Goal: Obtain resource: Obtain resource

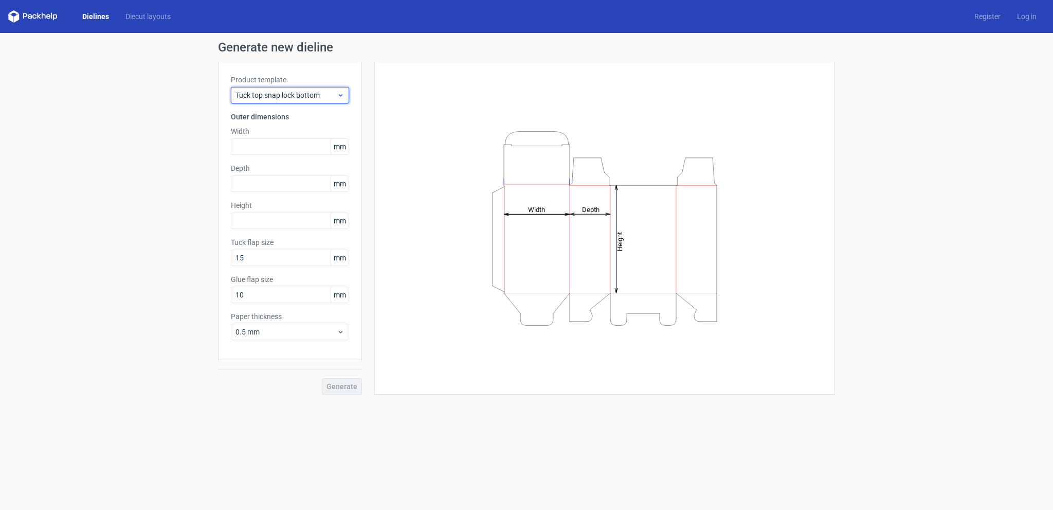
click at [278, 95] on span "Tuck top snap lock bottom" at bounding box center [286, 95] width 101 height 10
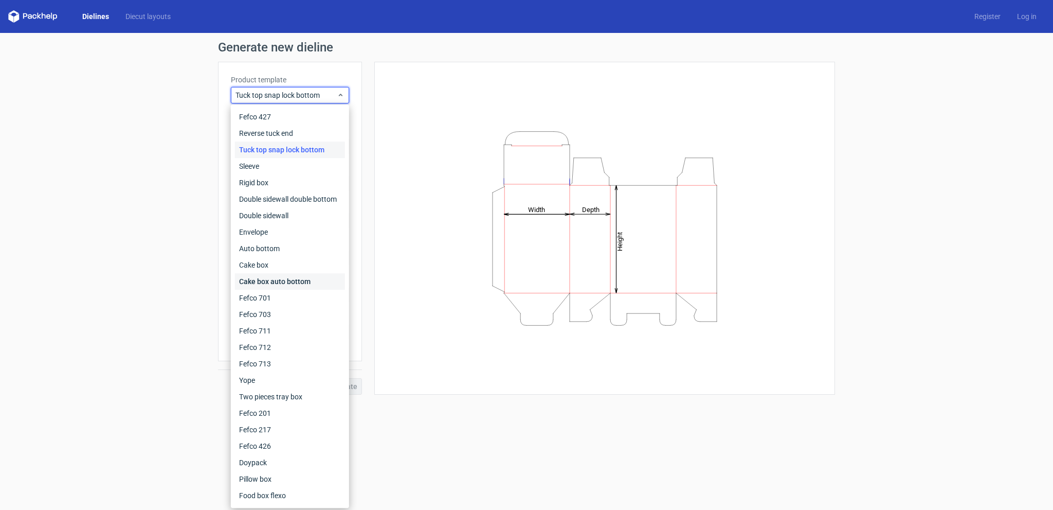
click at [284, 283] on div "Cake box auto bottom" at bounding box center [290, 281] width 110 height 16
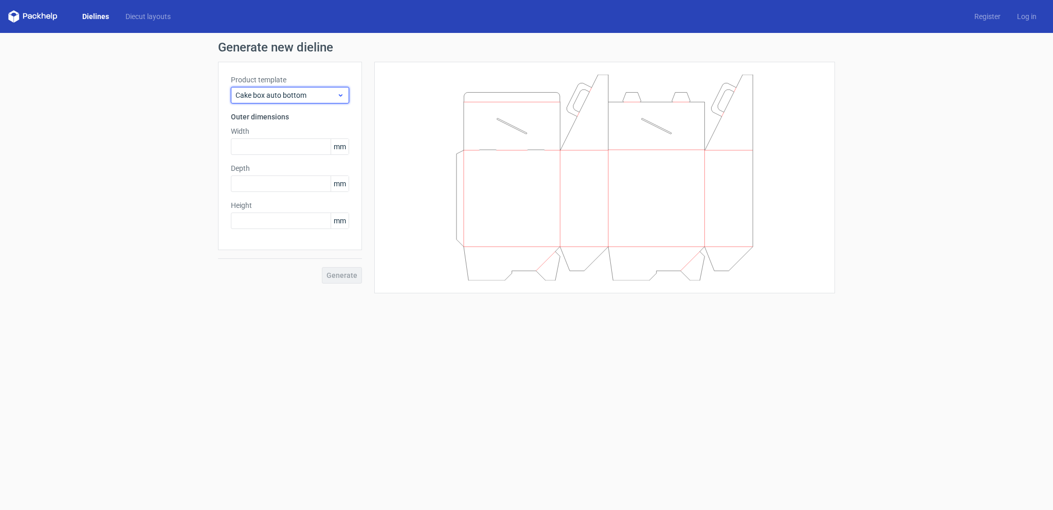
click at [294, 96] on span "Cake box auto bottom" at bounding box center [286, 95] width 101 height 10
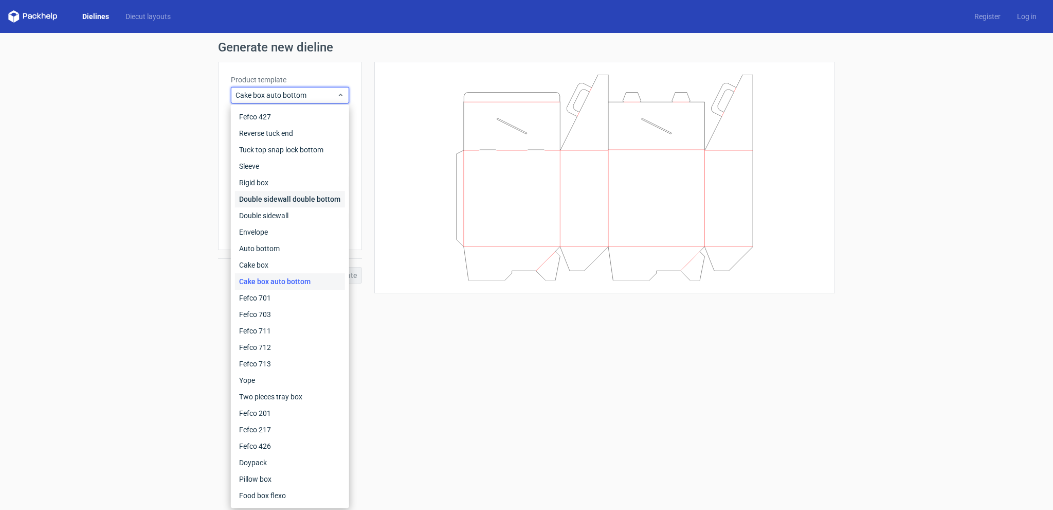
click at [272, 200] on div "Double sidewall double bottom" at bounding box center [290, 199] width 110 height 16
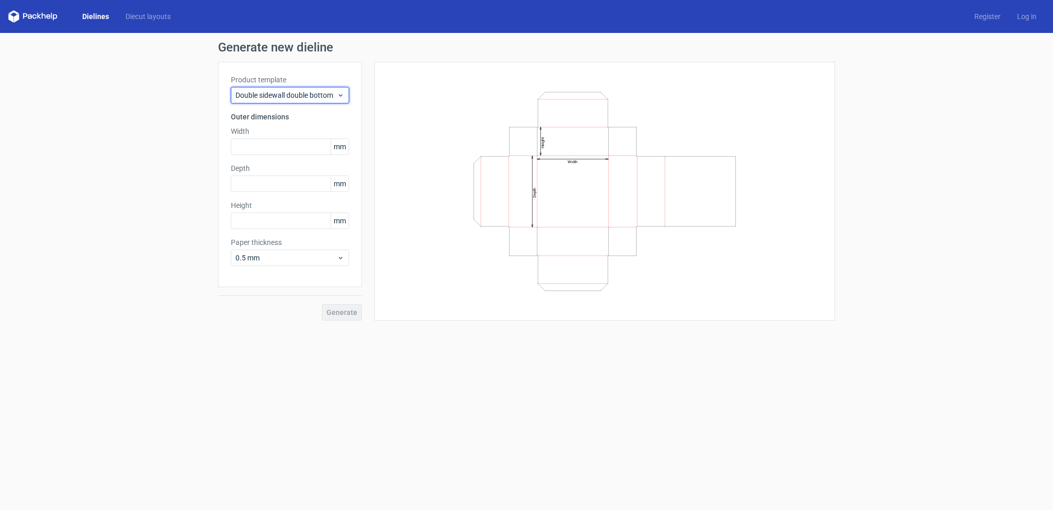
click at [257, 98] on span "Double sidewall double bottom" at bounding box center [286, 95] width 101 height 10
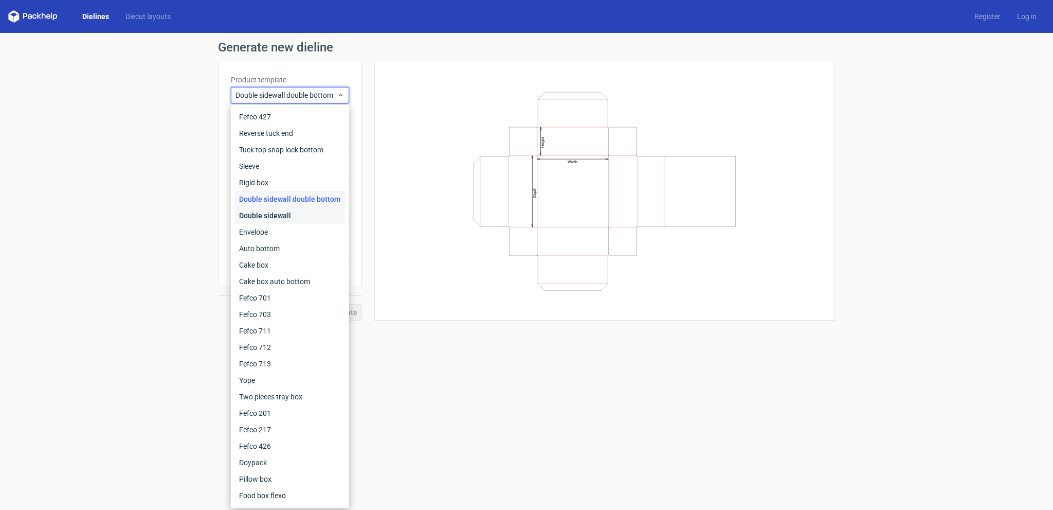
click at [270, 218] on div "Double sidewall" at bounding box center [290, 215] width 110 height 16
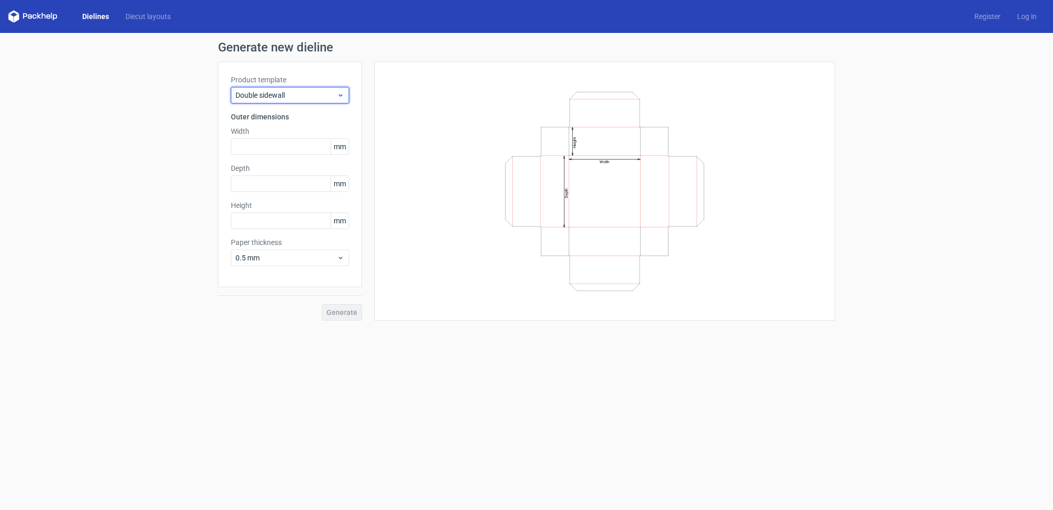
click at [273, 94] on span "Double sidewall" at bounding box center [286, 95] width 101 height 10
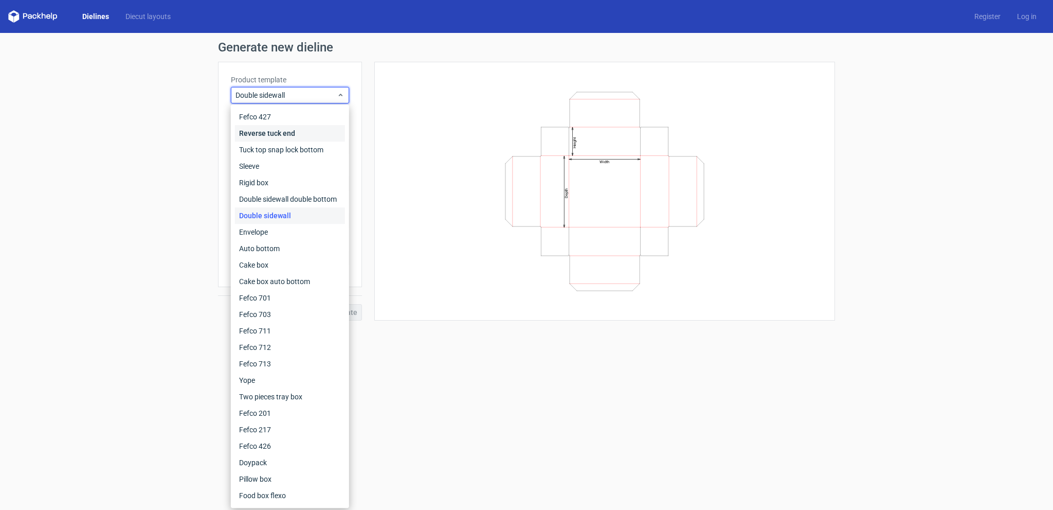
click at [281, 134] on div "Reverse tuck end" at bounding box center [290, 133] width 110 height 16
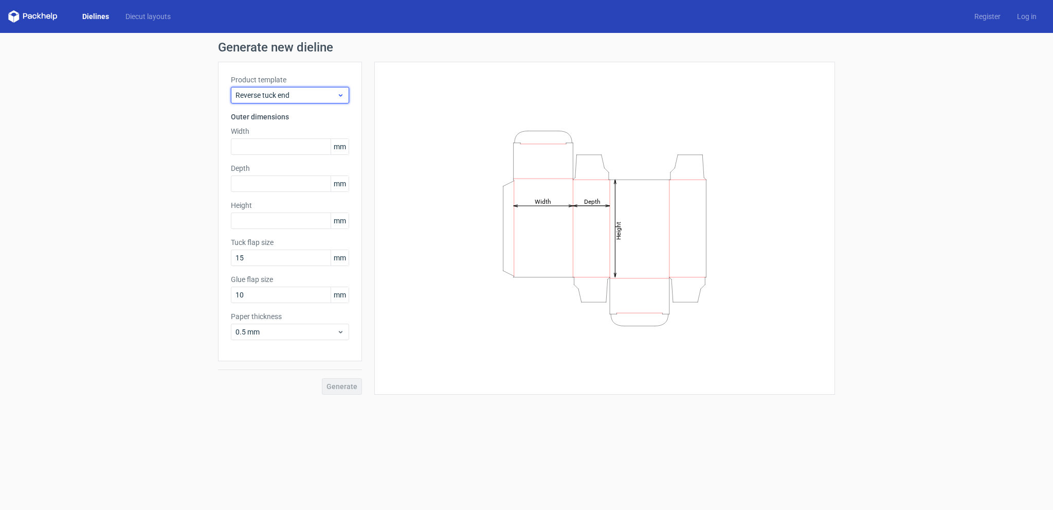
click at [286, 95] on span "Reverse tuck end" at bounding box center [286, 95] width 101 height 10
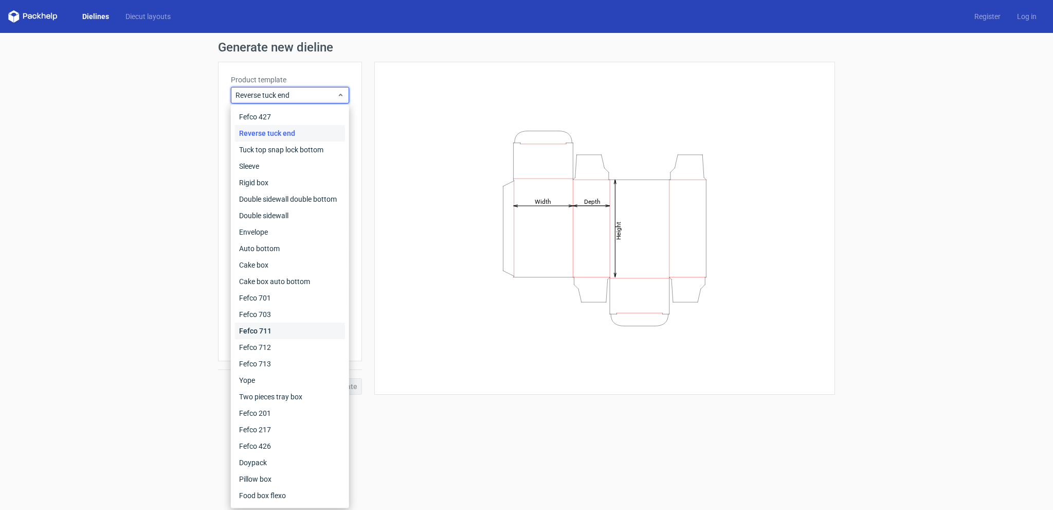
click at [286, 333] on div "Fefco 711" at bounding box center [290, 331] width 110 height 16
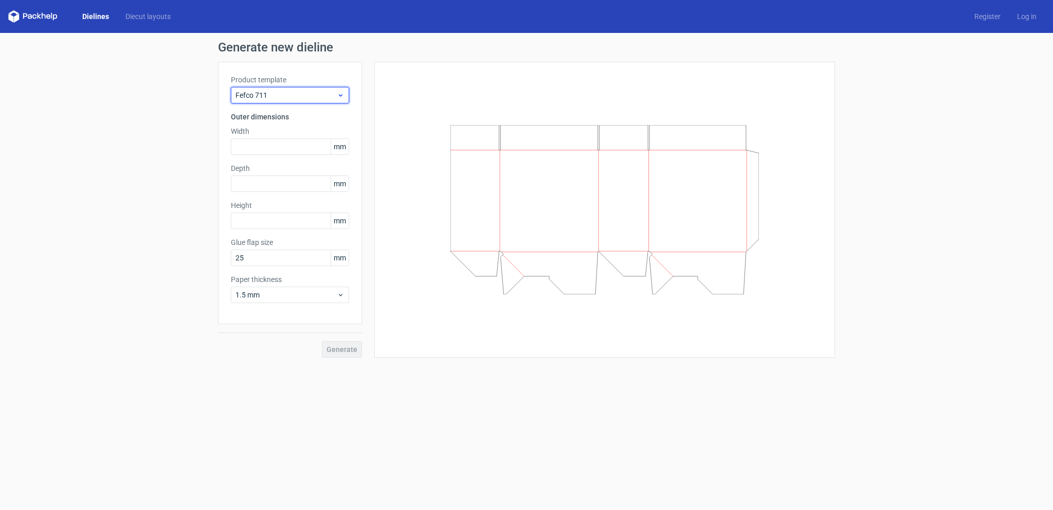
click at [272, 94] on span "Fefco 711" at bounding box center [286, 95] width 101 height 10
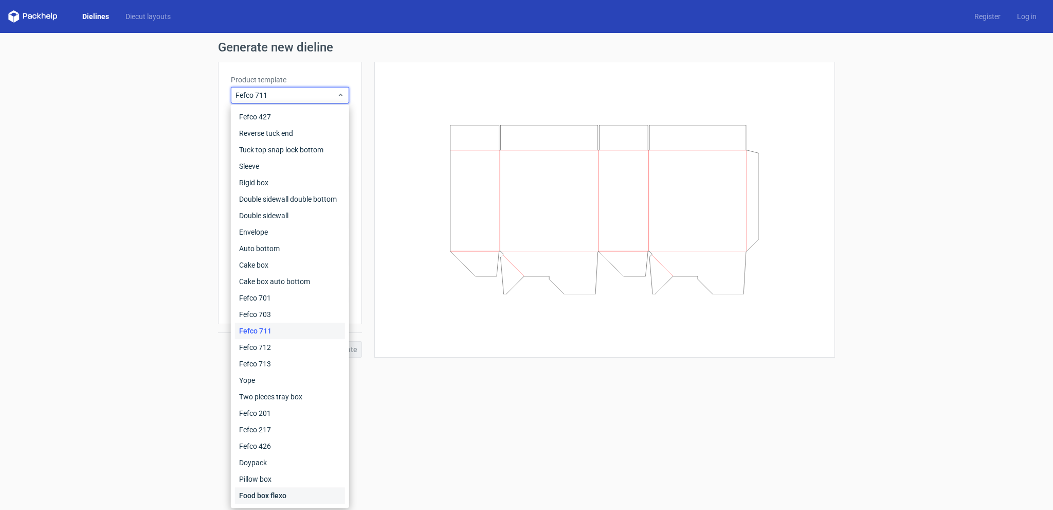
click at [271, 499] on div "Food box flexo" at bounding box center [290, 495] width 110 height 16
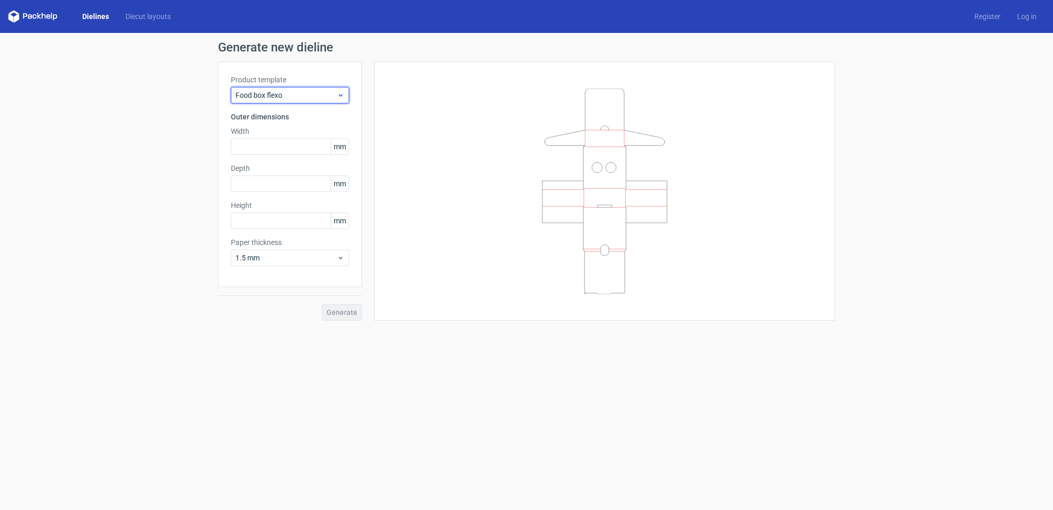
click at [291, 95] on span "Food box flexo" at bounding box center [286, 95] width 101 height 10
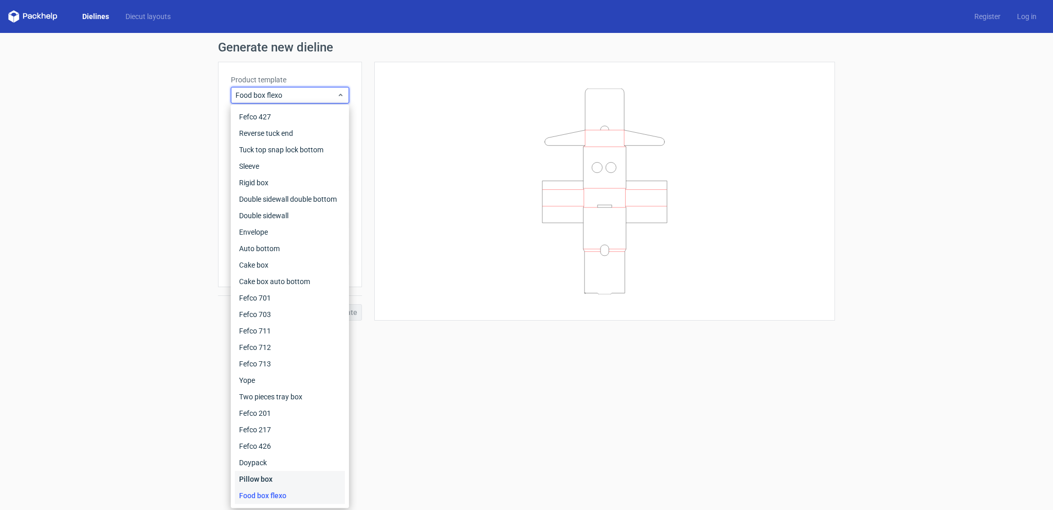
click at [272, 483] on div "Pillow box" at bounding box center [290, 479] width 110 height 16
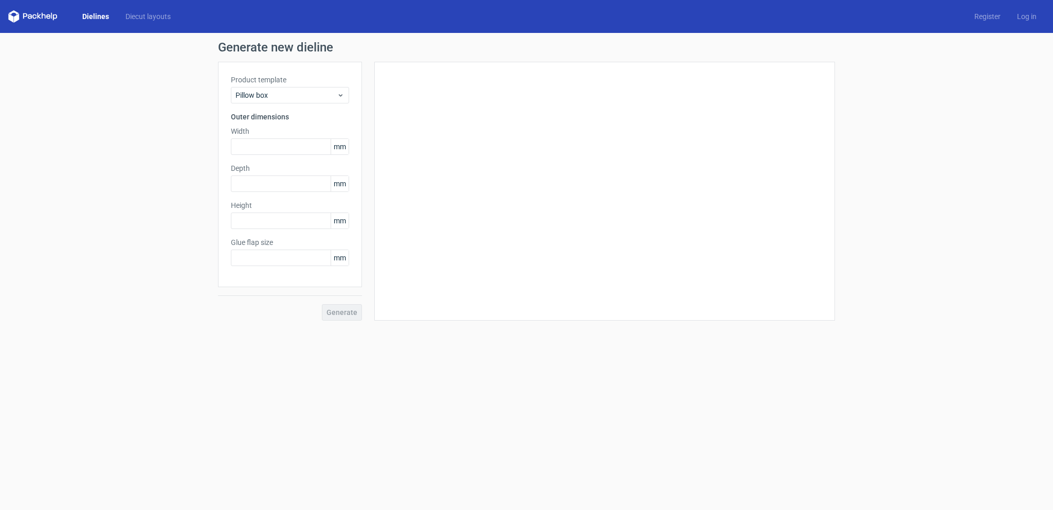
type input "20"
click at [289, 96] on span "Pillow box" at bounding box center [286, 95] width 101 height 10
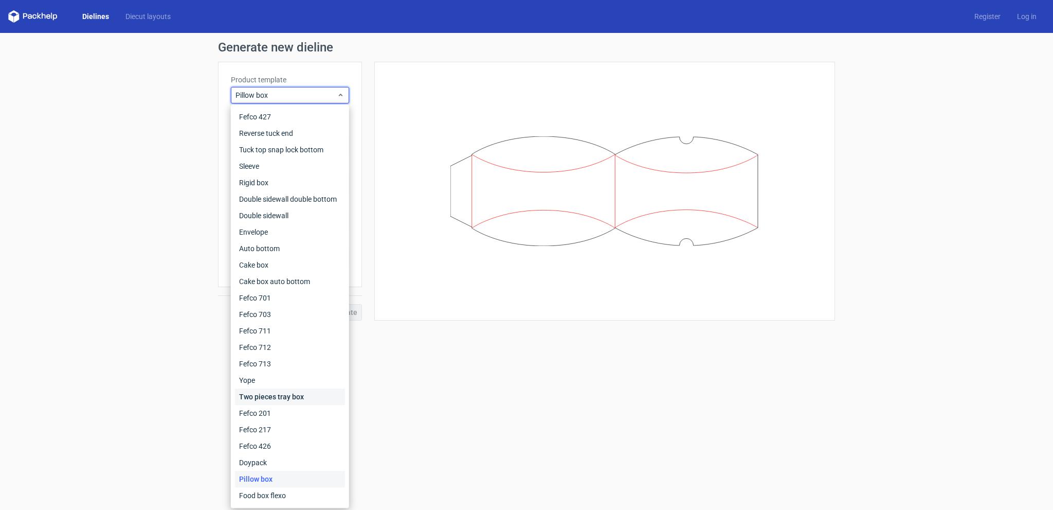
click at [256, 398] on div "Two pieces tray box" at bounding box center [290, 396] width 110 height 16
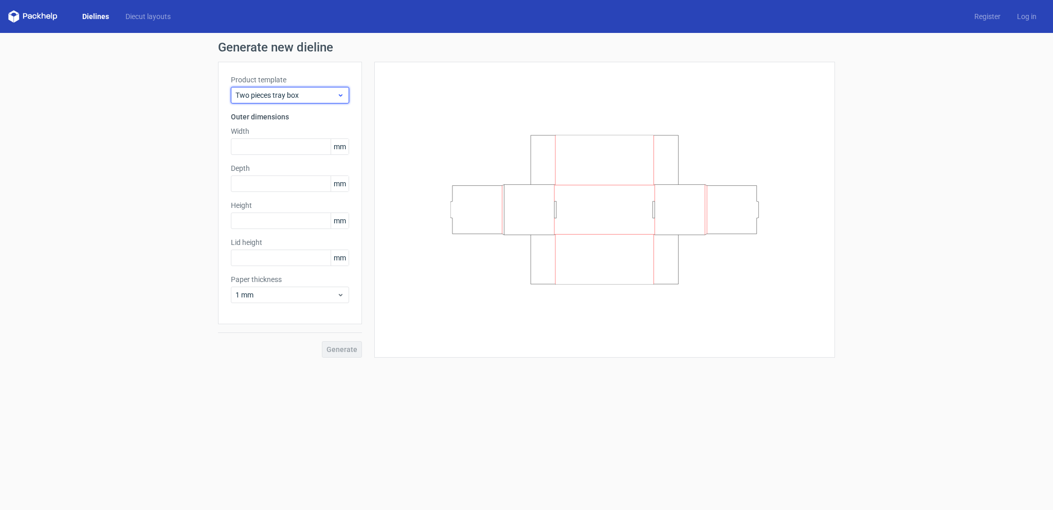
click at [279, 94] on span "Two pieces tray box" at bounding box center [286, 95] width 101 height 10
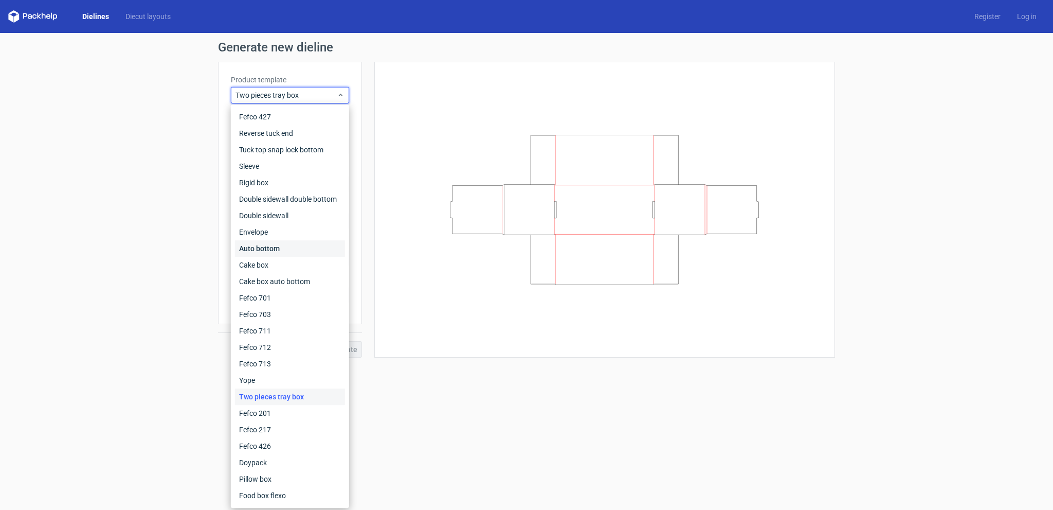
click at [270, 253] on div "Auto bottom" at bounding box center [290, 248] width 110 height 16
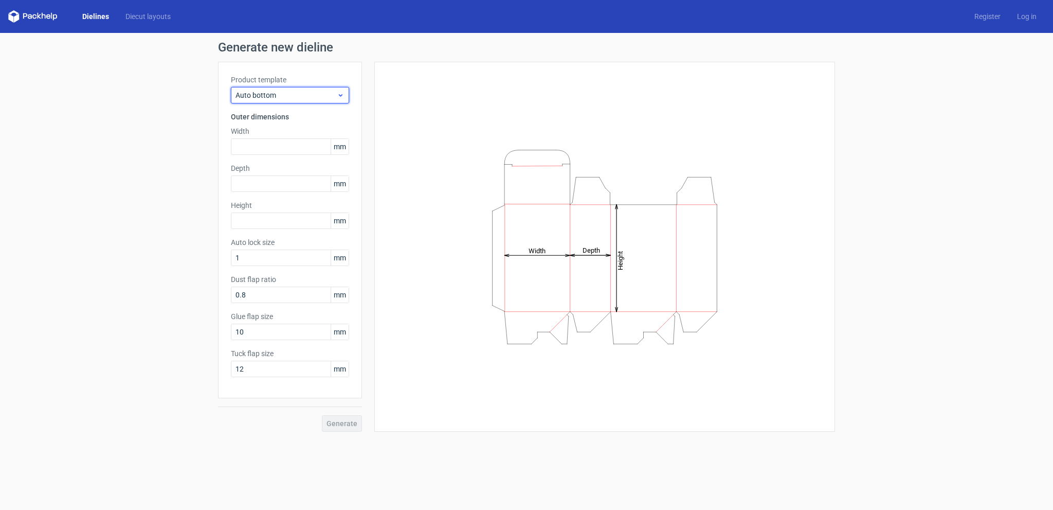
click at [279, 96] on span "Auto bottom" at bounding box center [286, 95] width 101 height 10
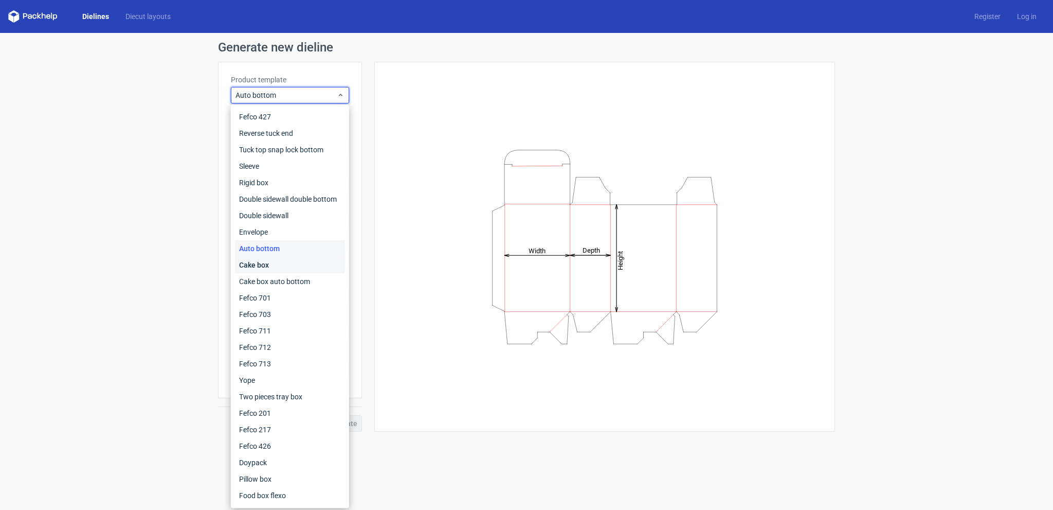
click at [276, 267] on div "Cake box" at bounding box center [290, 265] width 110 height 16
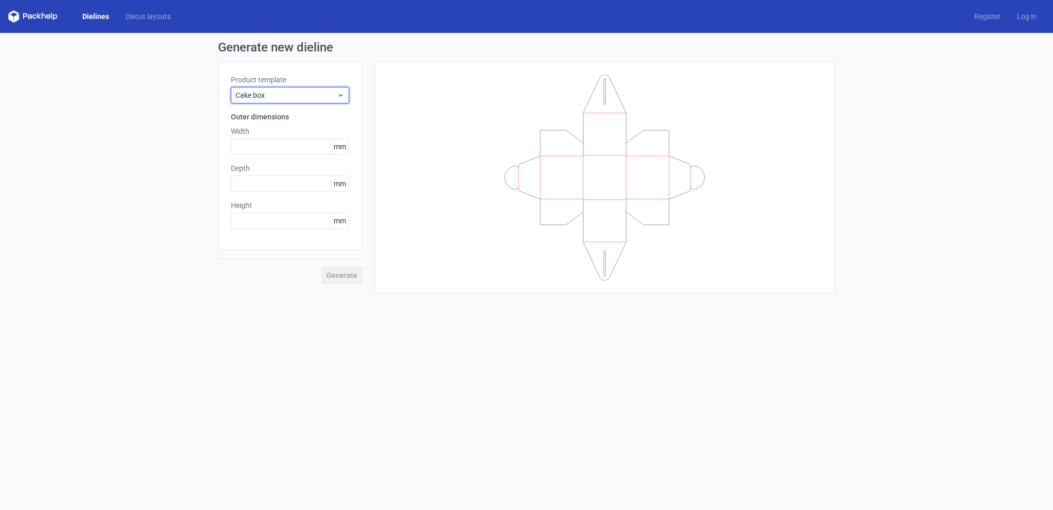
click at [274, 97] on span "Cake box" at bounding box center [286, 95] width 101 height 10
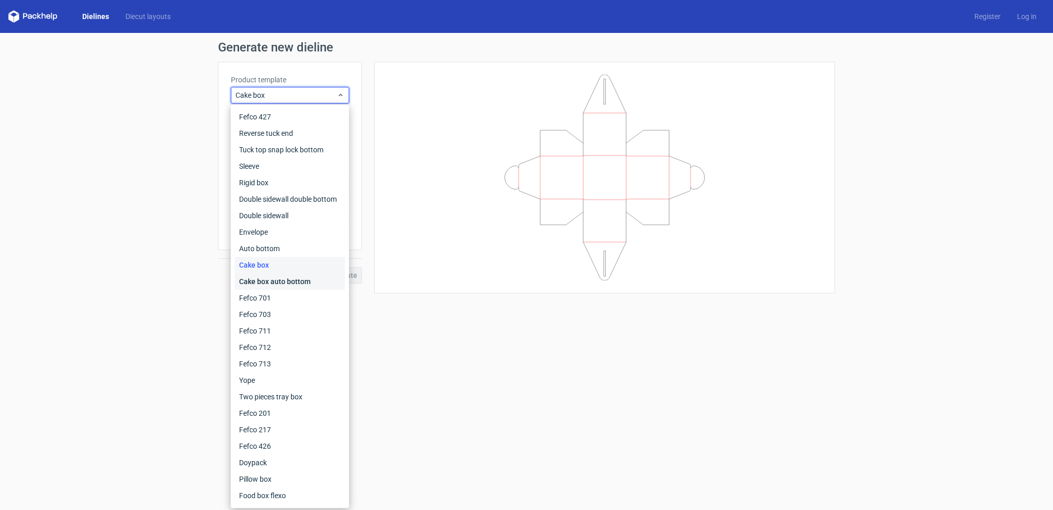
click at [271, 285] on div "Cake box auto bottom" at bounding box center [290, 281] width 110 height 16
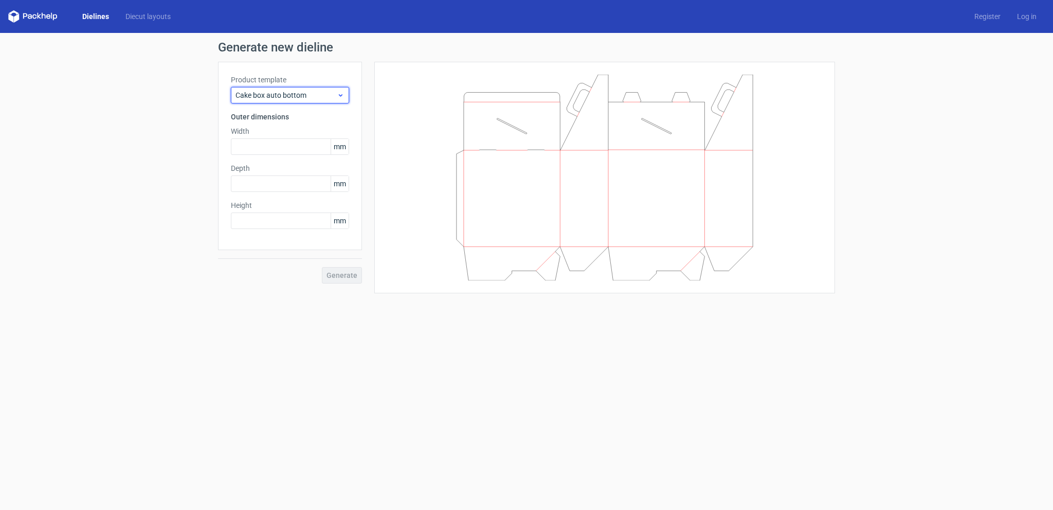
click at [277, 88] on div "Cake box auto bottom" at bounding box center [290, 95] width 118 height 16
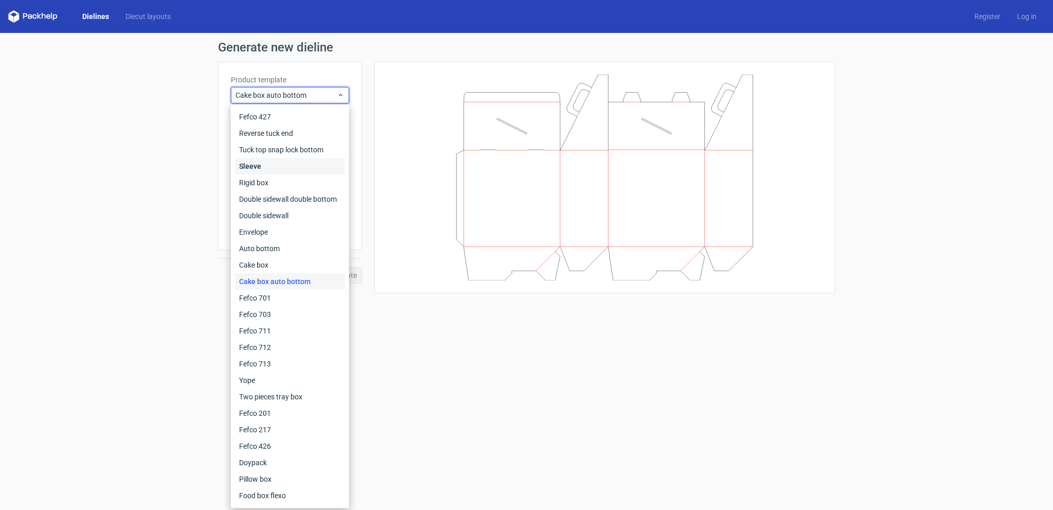
click at [257, 166] on div "Sleeve" at bounding box center [290, 166] width 110 height 16
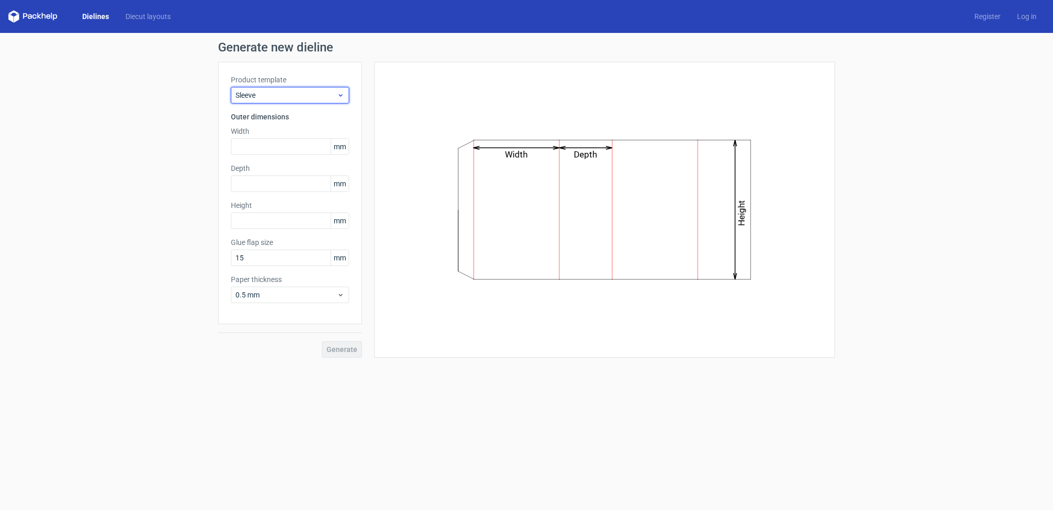
click at [264, 95] on span "Sleeve" at bounding box center [286, 95] width 101 height 10
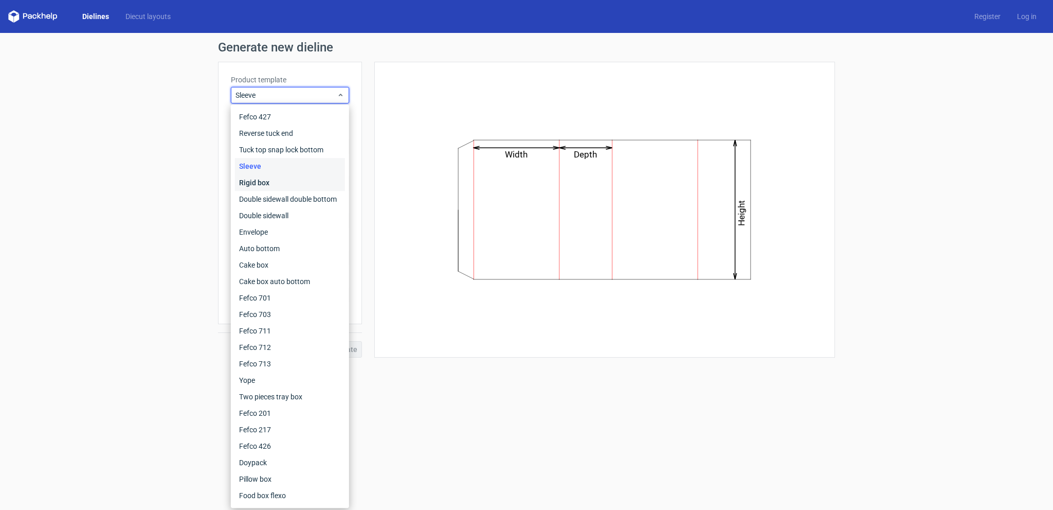
click at [271, 185] on div "Rigid box" at bounding box center [290, 182] width 110 height 16
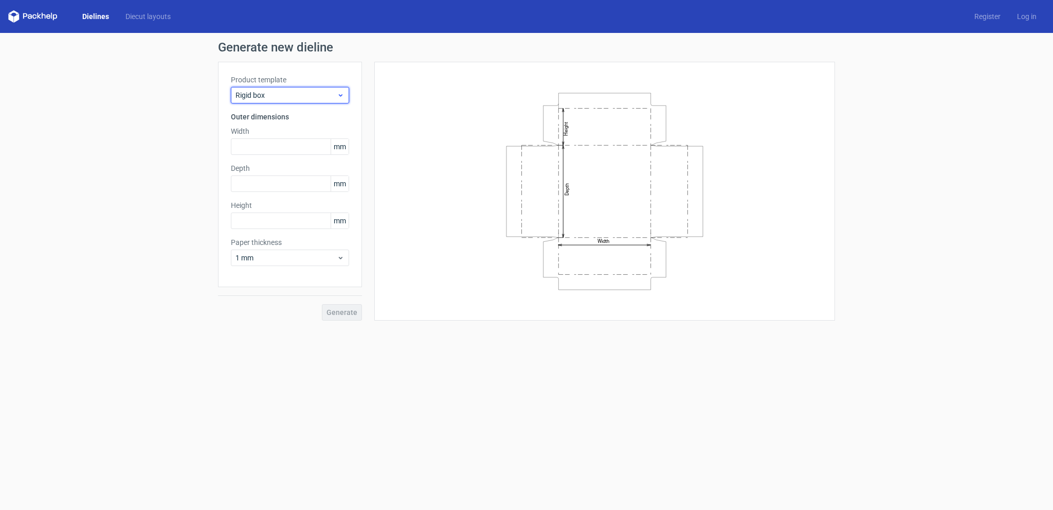
click at [275, 100] on span "Rigid box" at bounding box center [286, 95] width 101 height 10
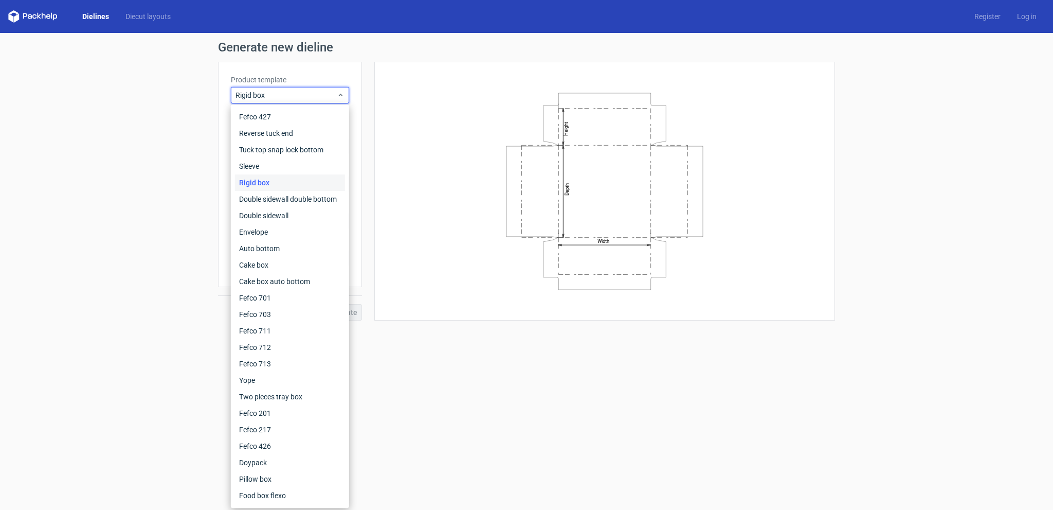
click at [355, 81] on div "Product template Rigid box Outer dimensions Width mm Depth mm Height mm Paper t…" at bounding box center [290, 174] width 144 height 225
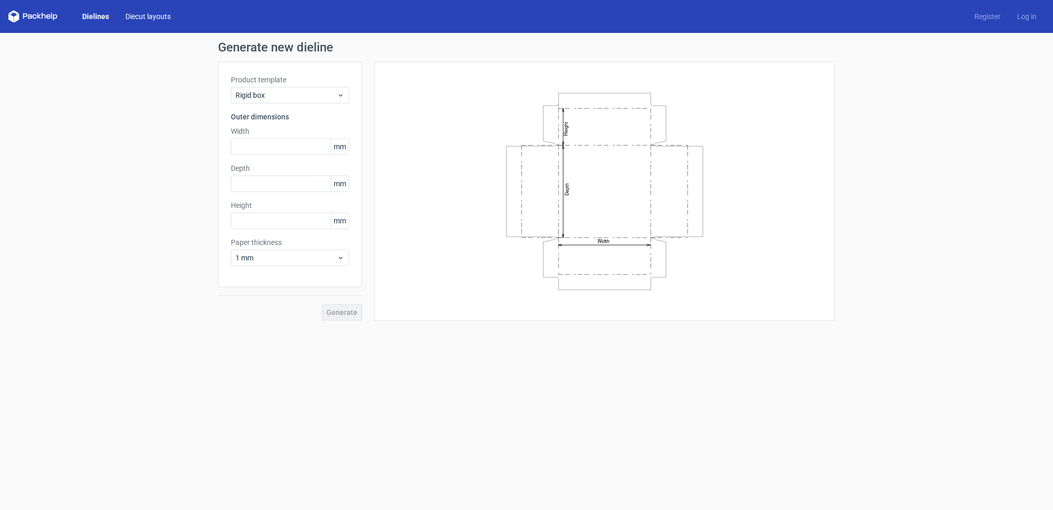
click at [152, 16] on link "Diecut layouts" at bounding box center [148, 16] width 62 height 10
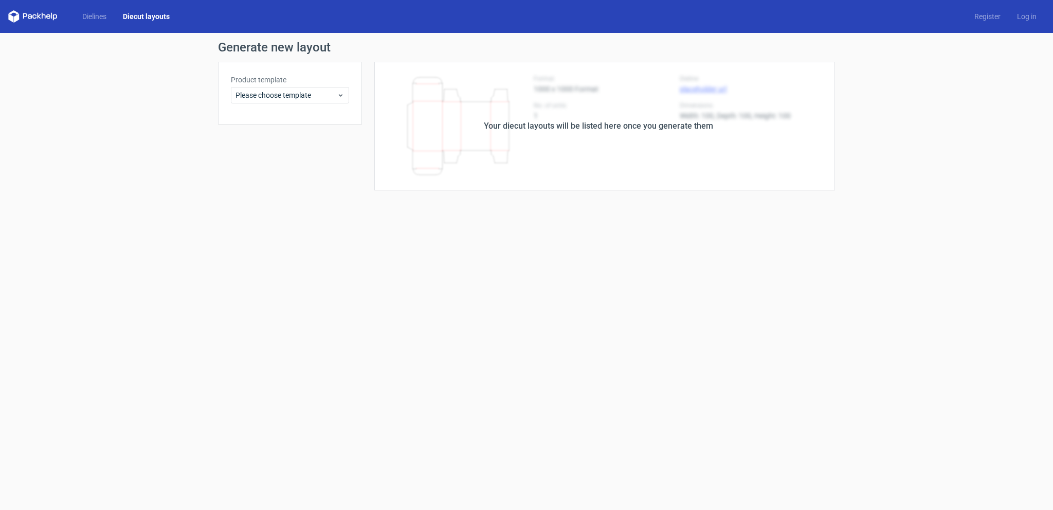
click at [671, 126] on div "Your diecut layouts will be listed here once you generate them" at bounding box center [598, 126] width 229 height 12
click at [282, 95] on span "Please choose template" at bounding box center [286, 95] width 101 height 10
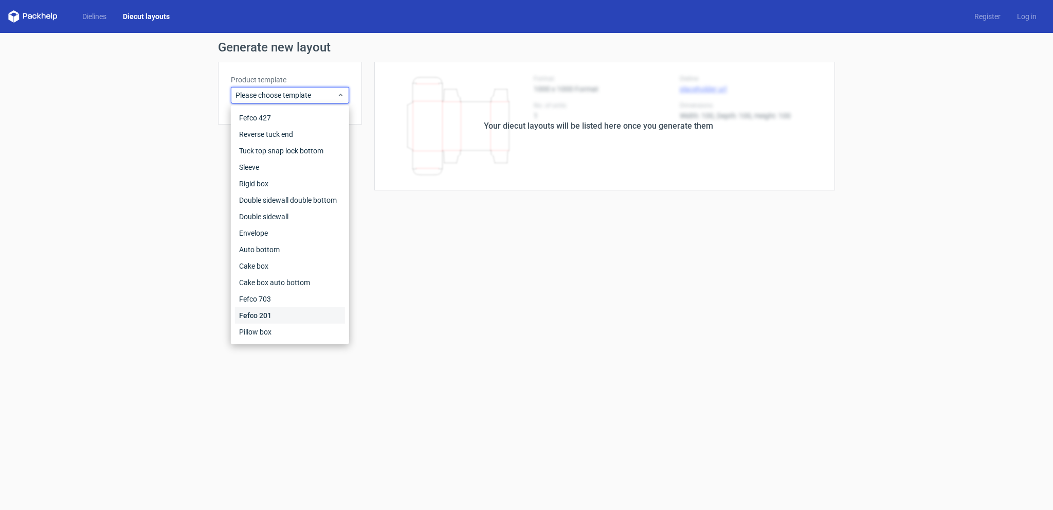
click at [271, 318] on div "Fefco 201" at bounding box center [290, 315] width 110 height 16
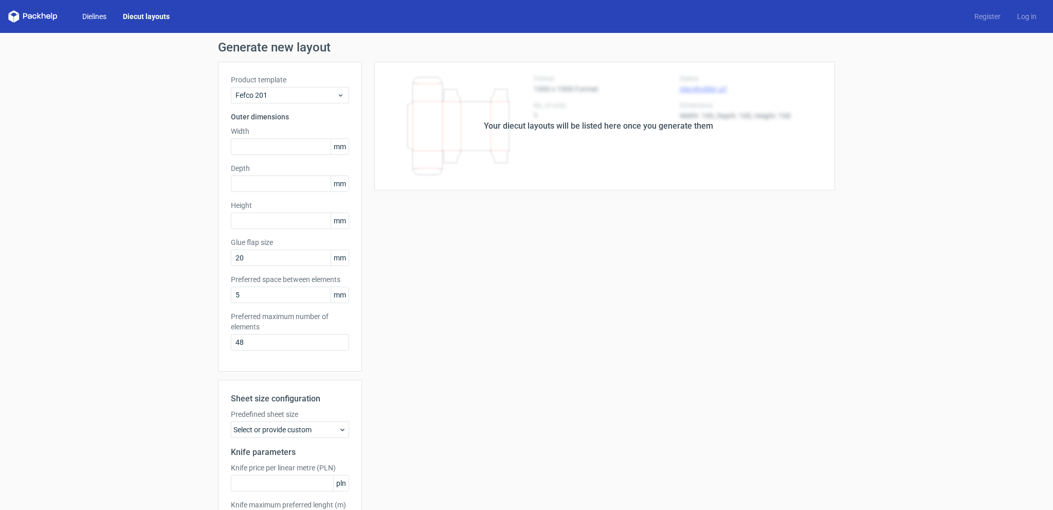
click at [104, 17] on link "Dielines" at bounding box center [94, 16] width 41 height 10
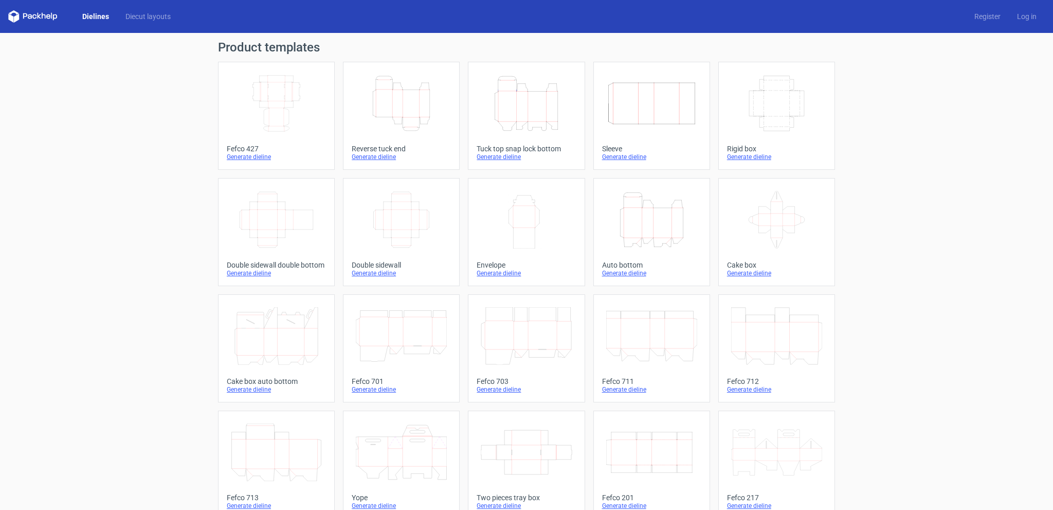
click at [257, 158] on div "Generate dieline" at bounding box center [276, 157] width 99 height 8
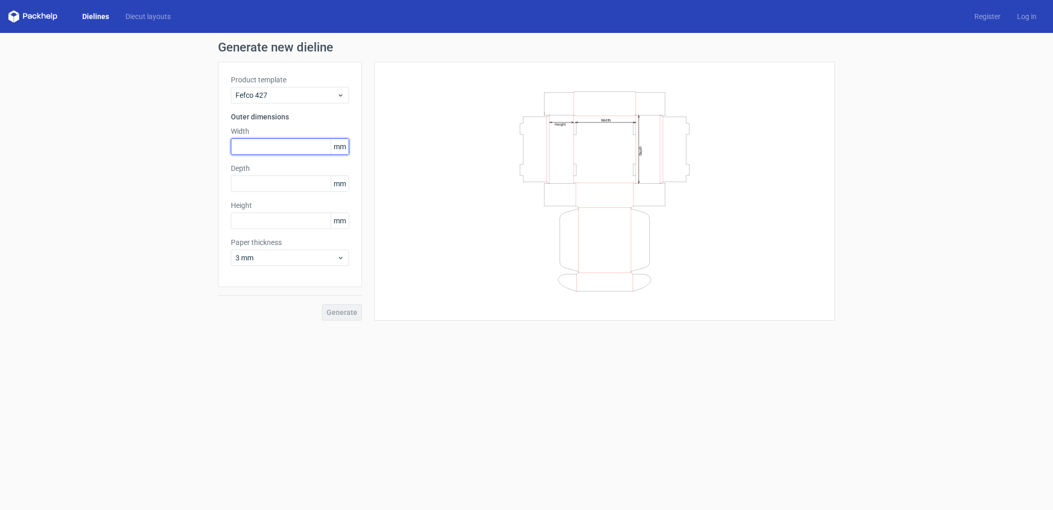
click at [267, 149] on input "text" at bounding box center [290, 146] width 118 height 16
click at [276, 259] on span "3 mm" at bounding box center [286, 258] width 101 height 10
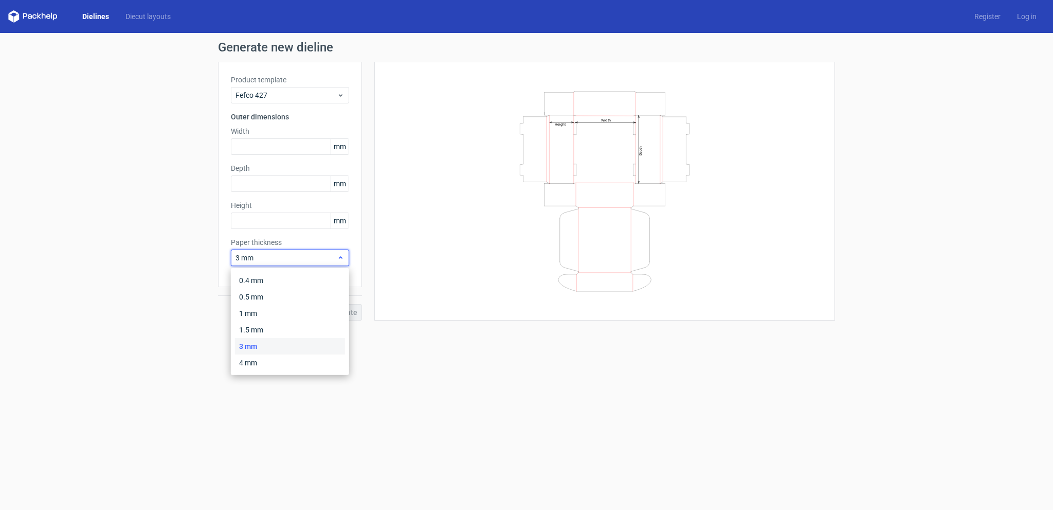
click at [277, 262] on span "3 mm" at bounding box center [286, 258] width 101 height 10
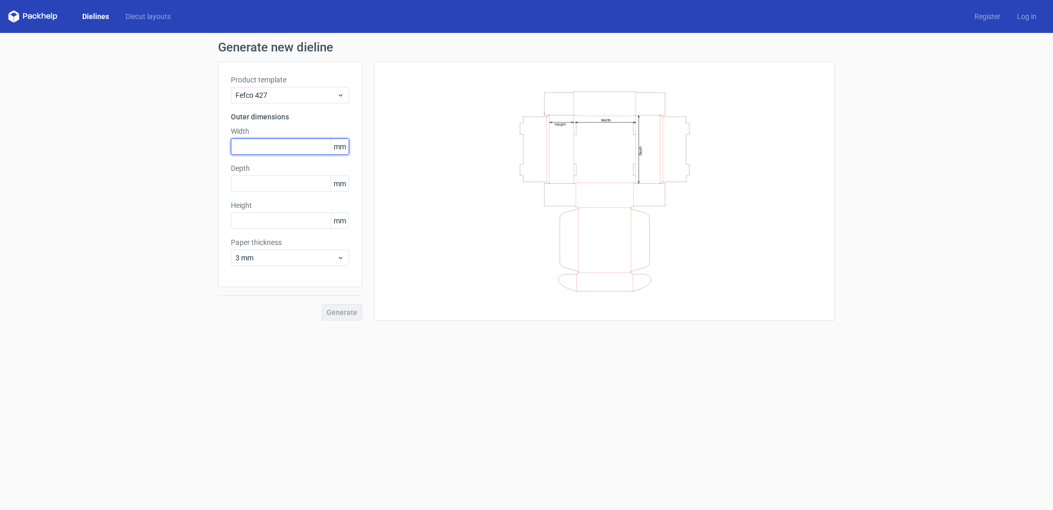
click at [275, 151] on input "text" at bounding box center [290, 146] width 118 height 16
click at [280, 181] on div "Depth mm" at bounding box center [290, 177] width 118 height 29
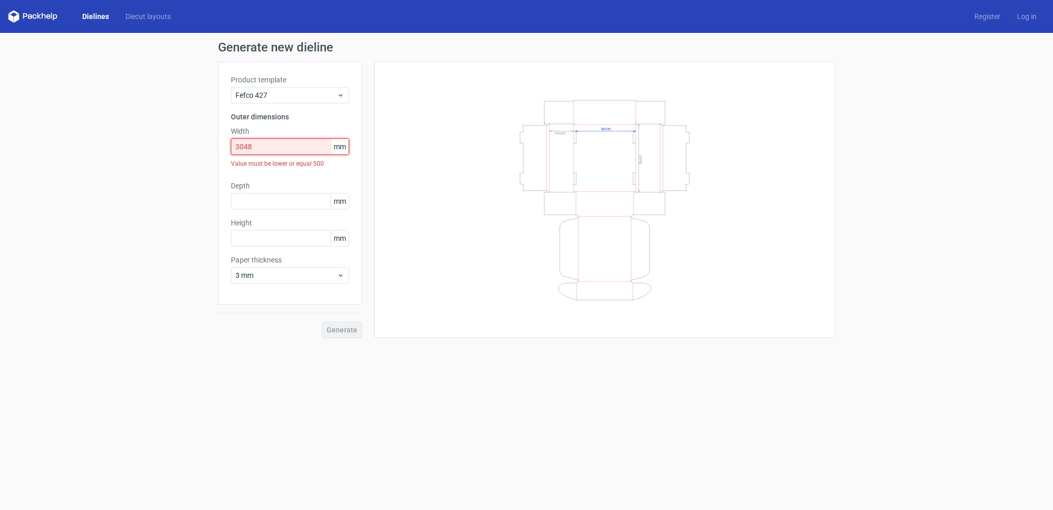
click at [263, 148] on input "3048" at bounding box center [290, 146] width 118 height 16
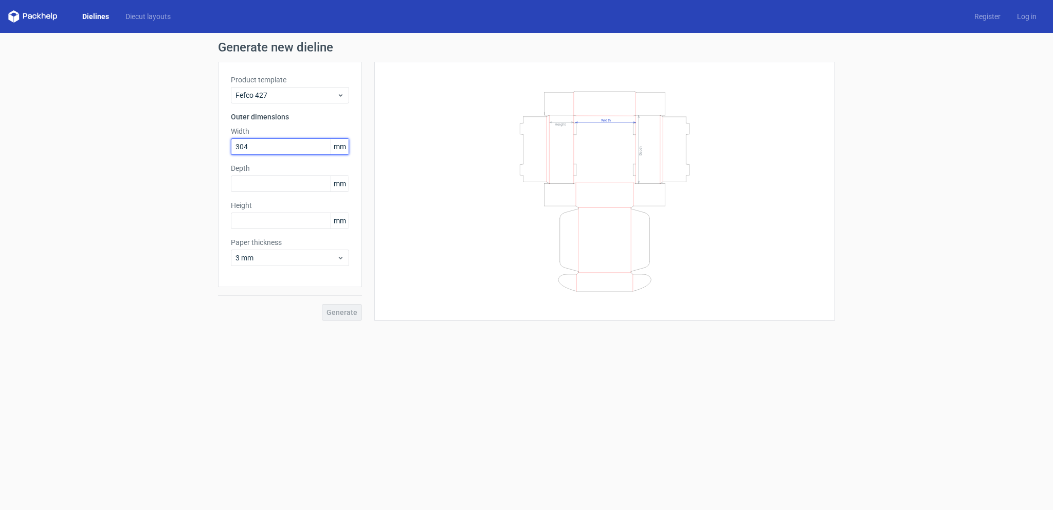
type input "304"
click at [251, 192] on div "Product template Fefco 427 Outer dimensions Width 304 mm Depth mm Height mm Pap…" at bounding box center [290, 174] width 144 height 225
click at [251, 188] on input "text" at bounding box center [290, 183] width 118 height 16
type input "254"
click at [260, 146] on input "304" at bounding box center [290, 146] width 118 height 16
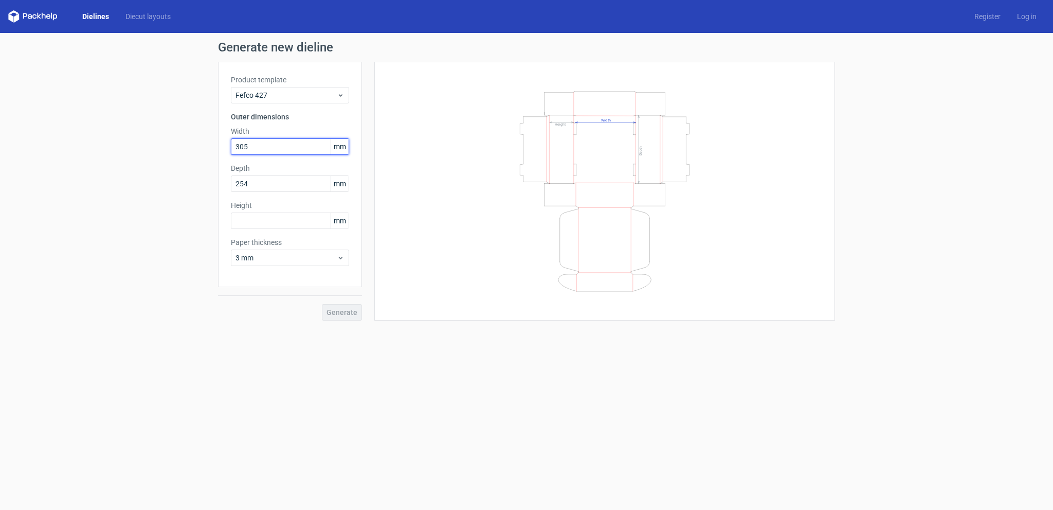
type input "305"
click at [251, 219] on input "text" at bounding box center [290, 220] width 118 height 16
type input "76"
click at [298, 259] on span "3 mm" at bounding box center [286, 258] width 101 height 10
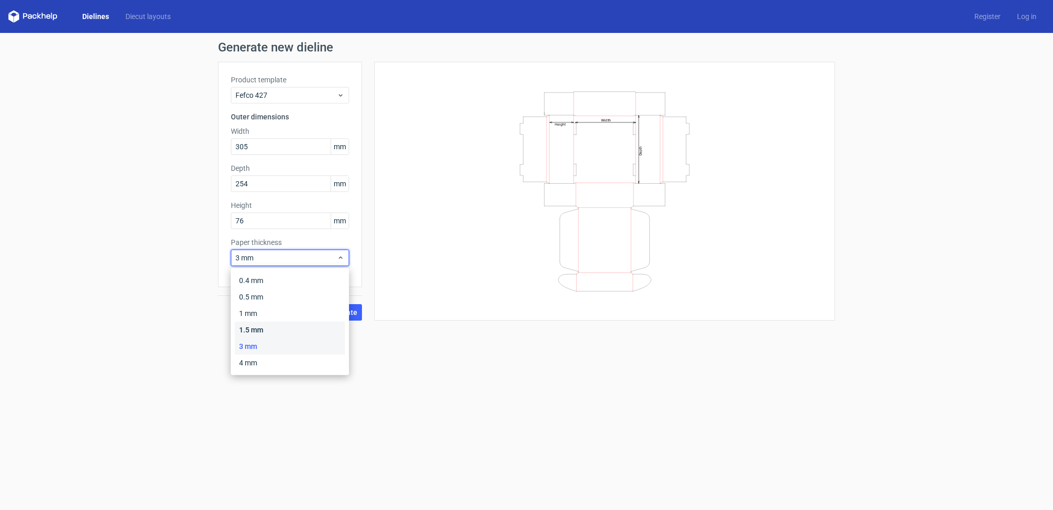
click at [257, 331] on div "1.5 mm" at bounding box center [290, 329] width 110 height 16
click at [337, 312] on span "Generate" at bounding box center [342, 312] width 31 height 7
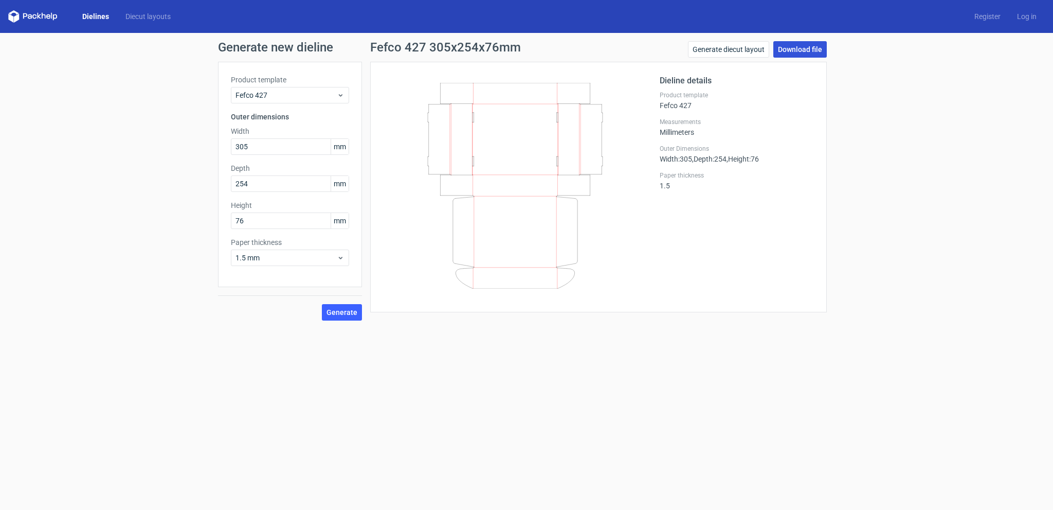
click at [784, 50] on link "Download file" at bounding box center [800, 49] width 53 height 16
click at [736, 50] on link "Generate diecut layout" at bounding box center [728, 49] width 81 height 16
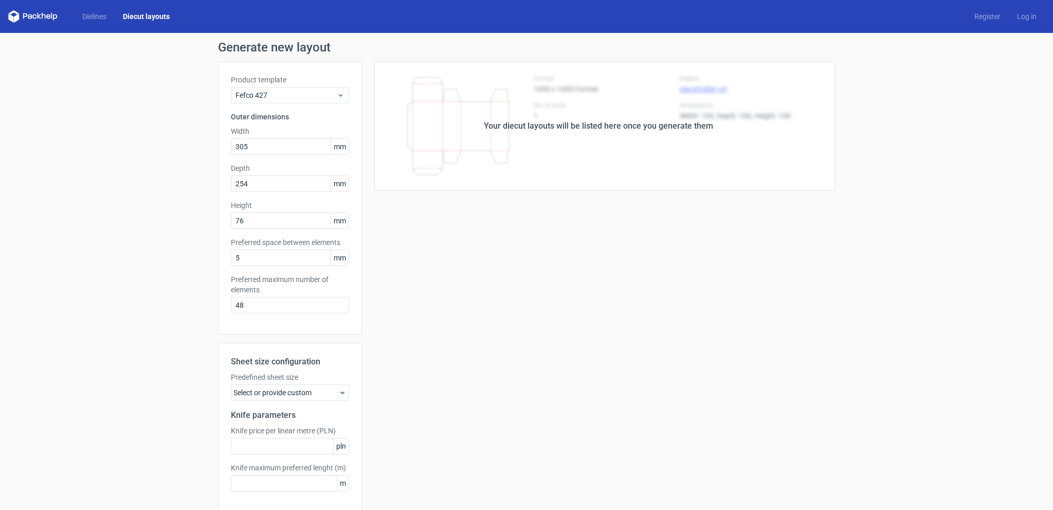
click at [136, 16] on link "Diecut layouts" at bounding box center [146, 16] width 63 height 10
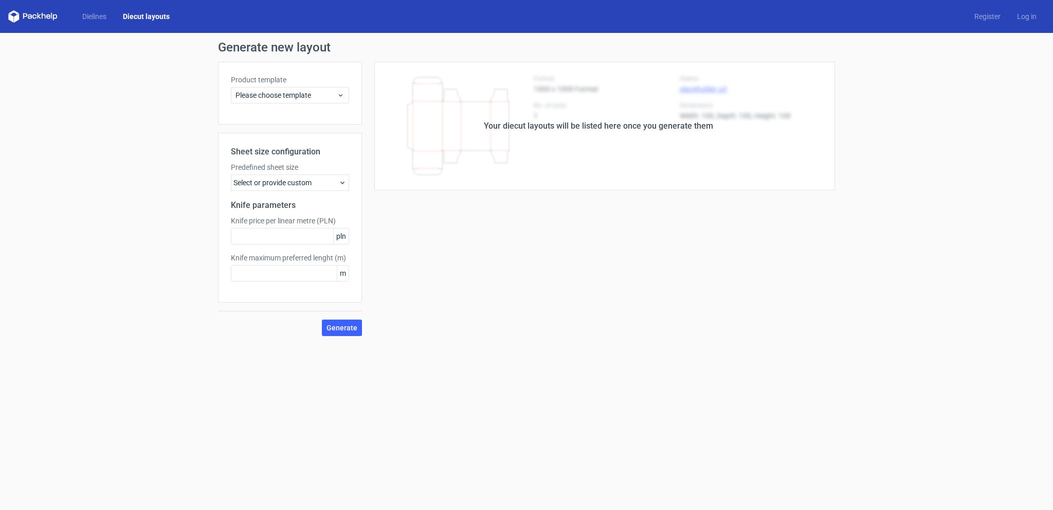
click at [346, 184] on icon at bounding box center [342, 182] width 8 height 8
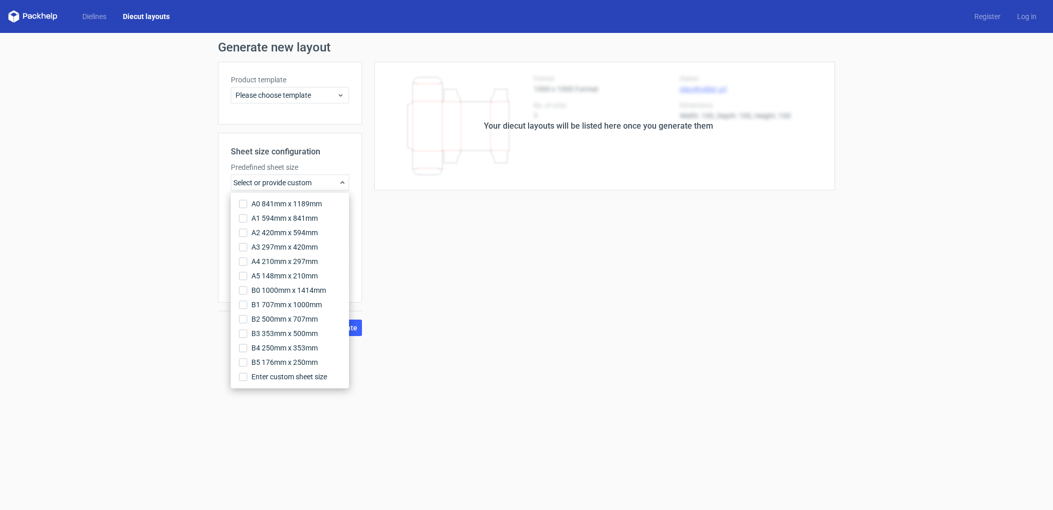
click at [346, 184] on icon at bounding box center [342, 182] width 8 height 8
click at [342, 95] on use at bounding box center [341, 95] width 4 height 3
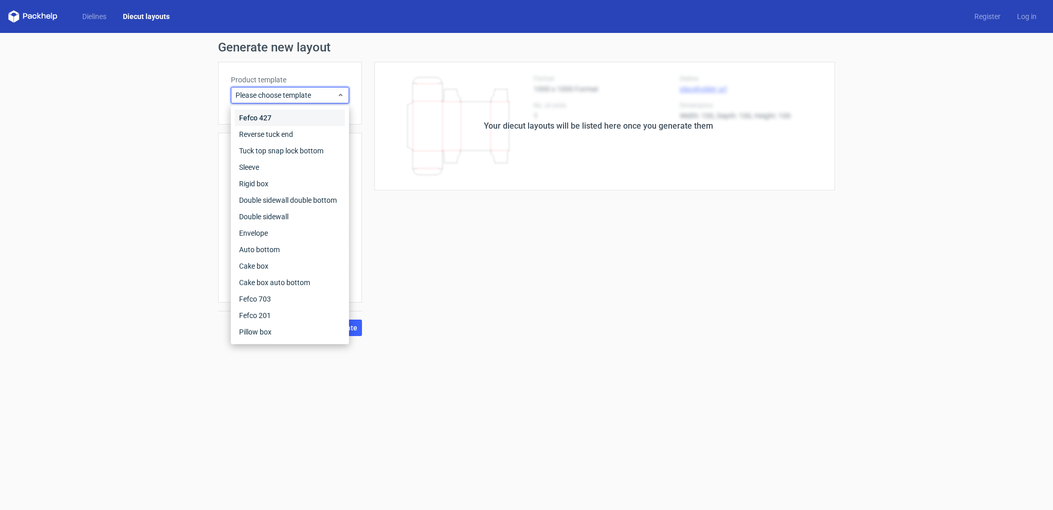
click at [317, 117] on div "Fefco 427" at bounding box center [290, 118] width 110 height 16
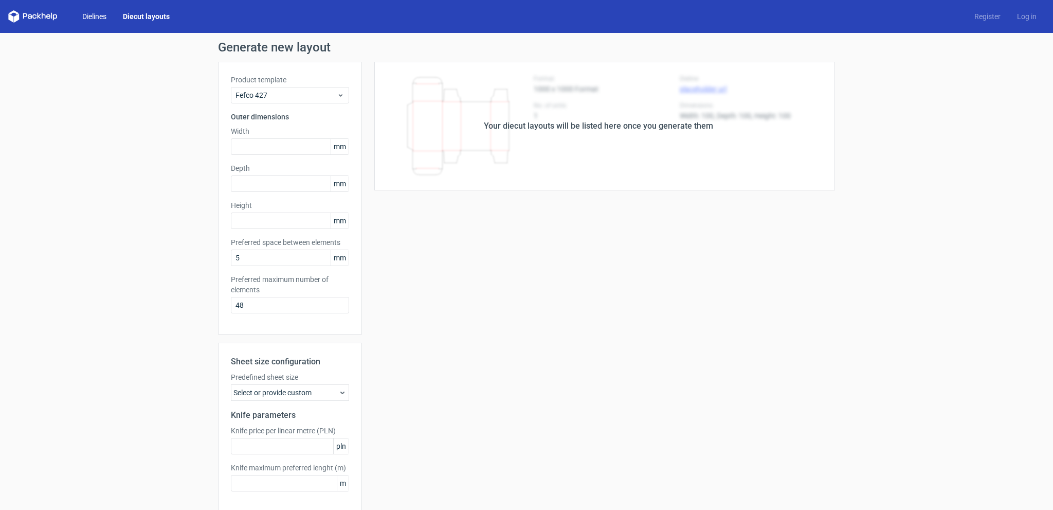
click at [90, 19] on link "Dielines" at bounding box center [94, 16] width 41 height 10
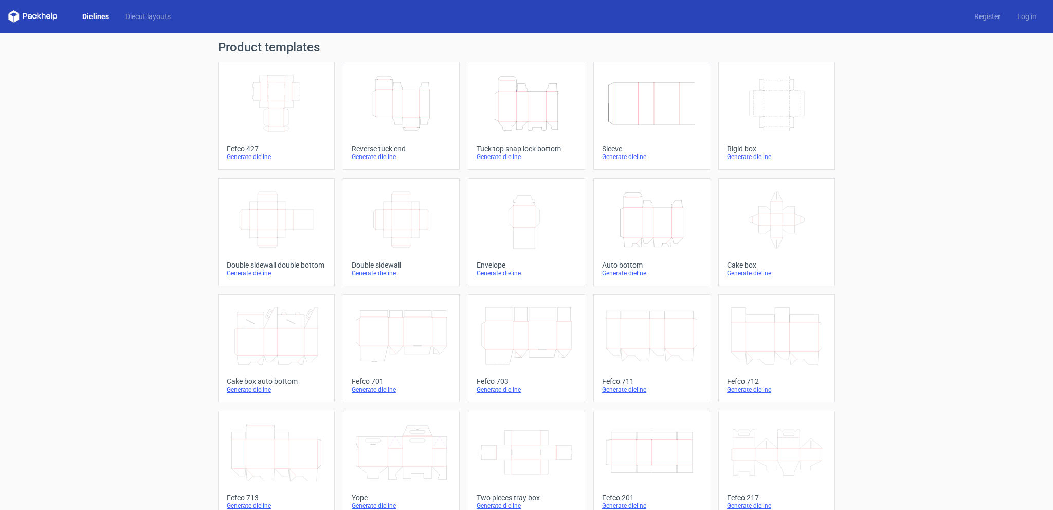
click at [273, 94] on icon "Width Depth Height" at bounding box center [276, 104] width 91 height 58
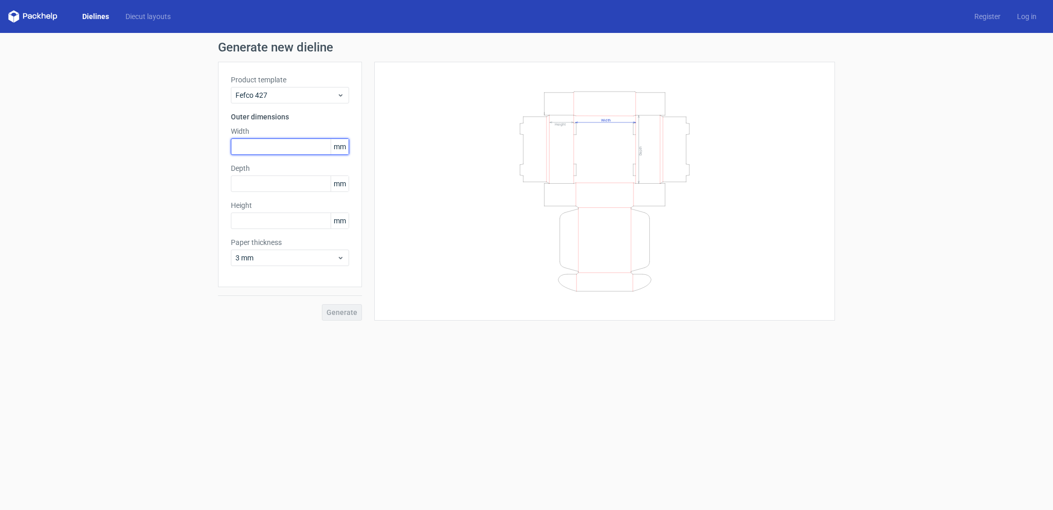
click at [261, 146] on input "text" at bounding box center [290, 146] width 118 height 16
type input "305"
click at [261, 195] on div "Product template Fefco 427 Outer dimensions Width 305 mm Depth mm Height mm Pap…" at bounding box center [290, 174] width 144 height 225
click at [258, 187] on input "text" at bounding box center [290, 183] width 118 height 16
type input "254"
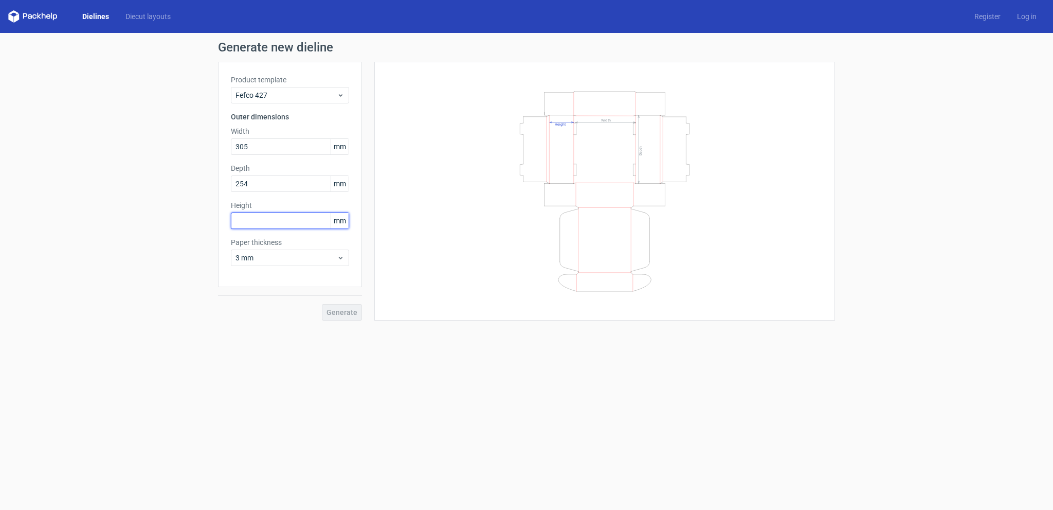
click at [254, 224] on input "text" at bounding box center [290, 220] width 118 height 16
type input "76"
click at [273, 260] on span "3 mm" at bounding box center [286, 258] width 101 height 10
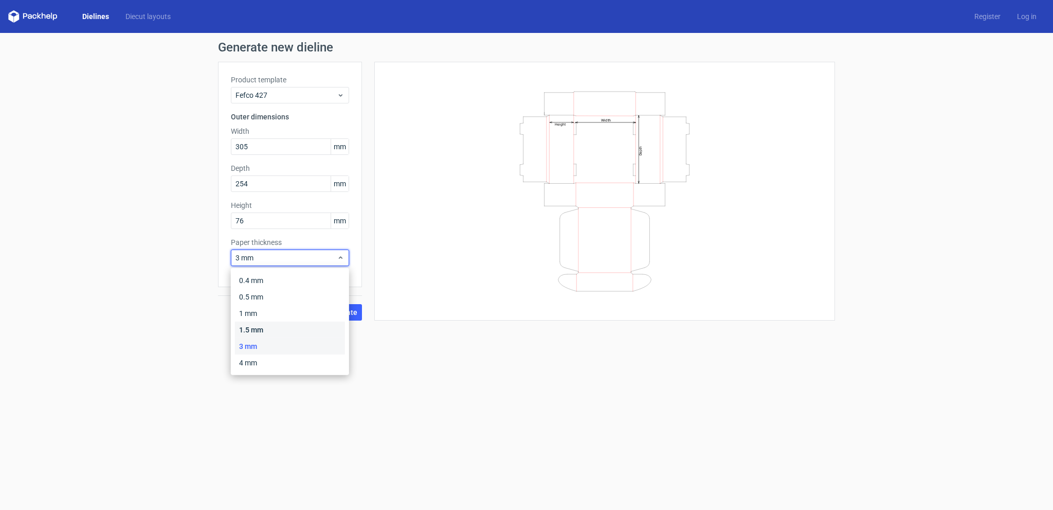
click at [262, 329] on div "1.5 mm" at bounding box center [290, 329] width 110 height 16
click at [337, 315] on span "Generate" at bounding box center [342, 312] width 31 height 7
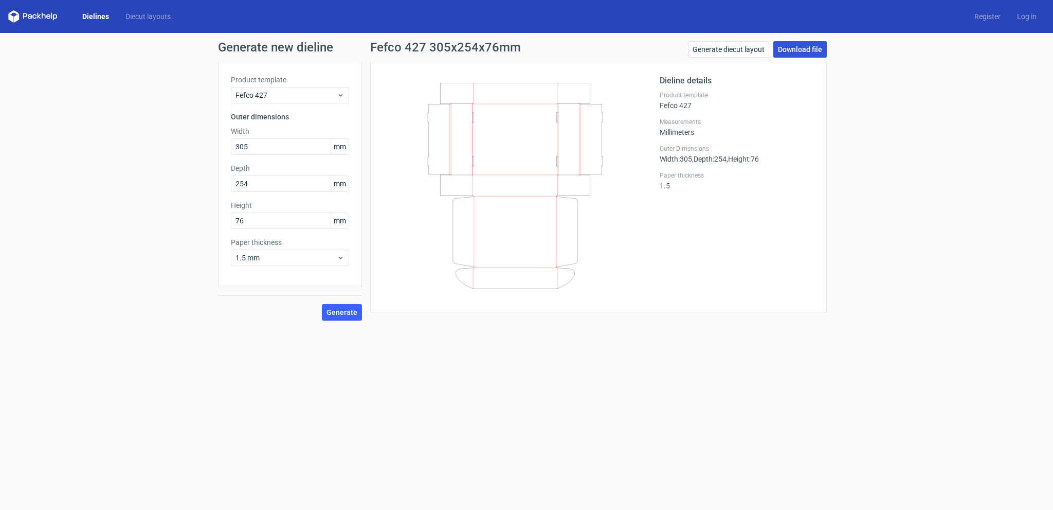
click at [798, 47] on link "Download file" at bounding box center [800, 49] width 53 height 16
